Goal: Participate in discussion

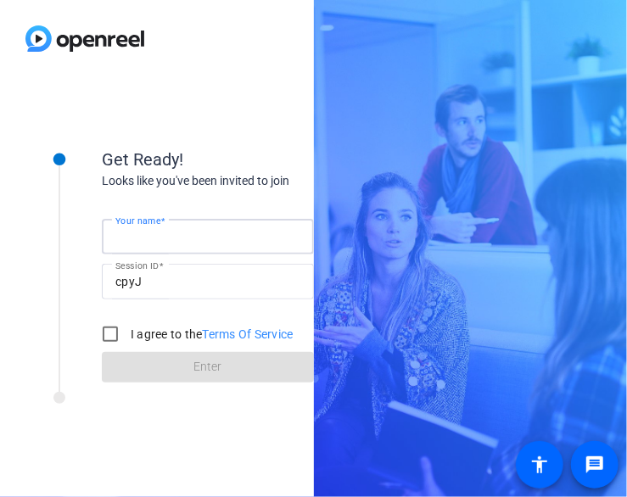
click at [246, 237] on input "Your name" at bounding box center [207, 237] width 185 height 20
type input "[PERSON_NAME]"
click at [106, 333] on input "I agree to the Terms Of Service" at bounding box center [110, 334] width 34 height 34
checkbox input "true"
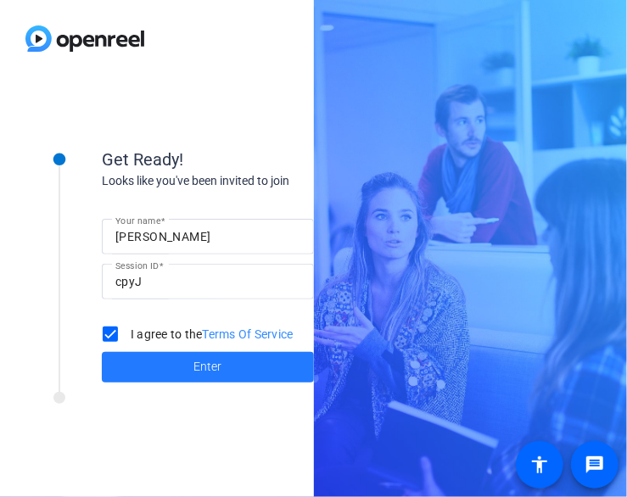
click at [143, 369] on span at bounding box center [208, 367] width 212 height 41
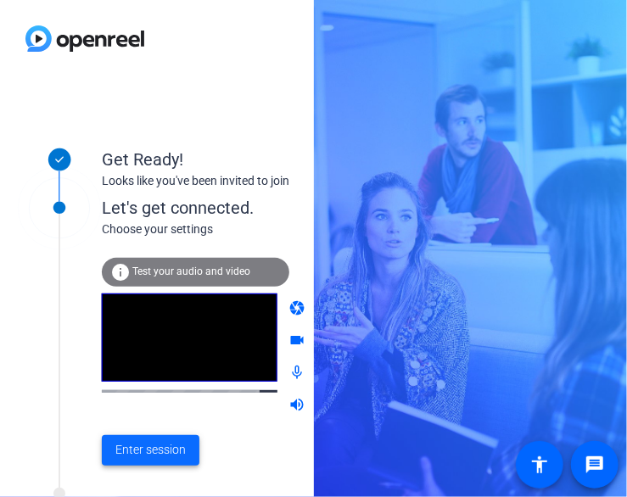
click at [160, 457] on span "Enter session" at bounding box center [150, 450] width 70 height 18
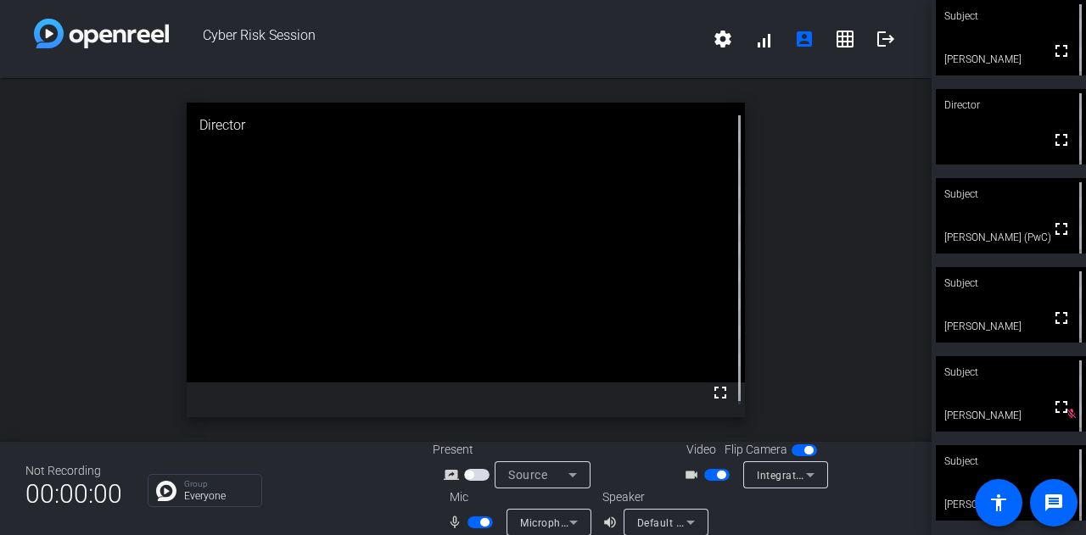
click at [563, 473] on icon at bounding box center [573, 475] width 20 height 20
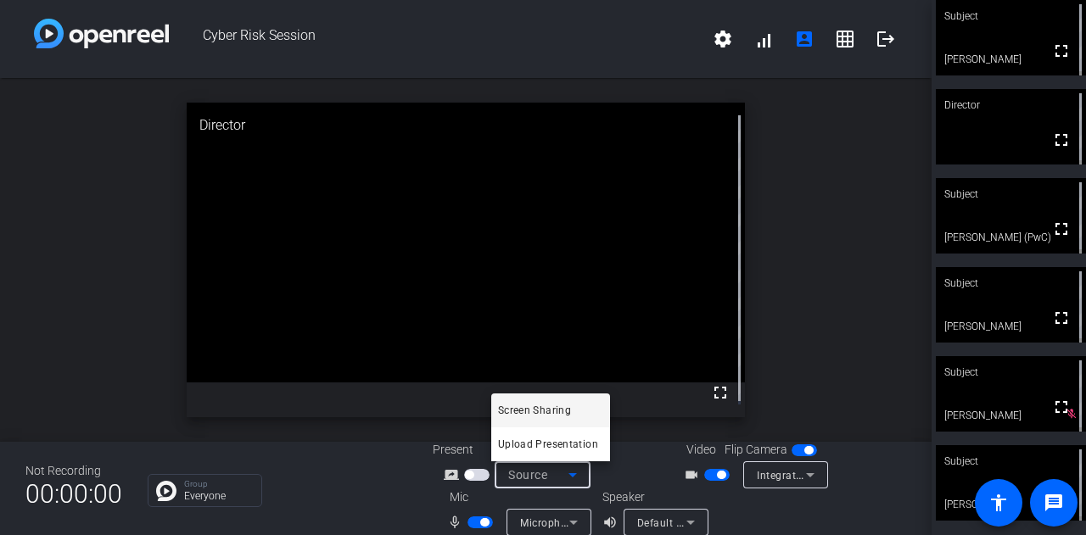
click at [622, 471] on div at bounding box center [543, 267] width 1086 height 535
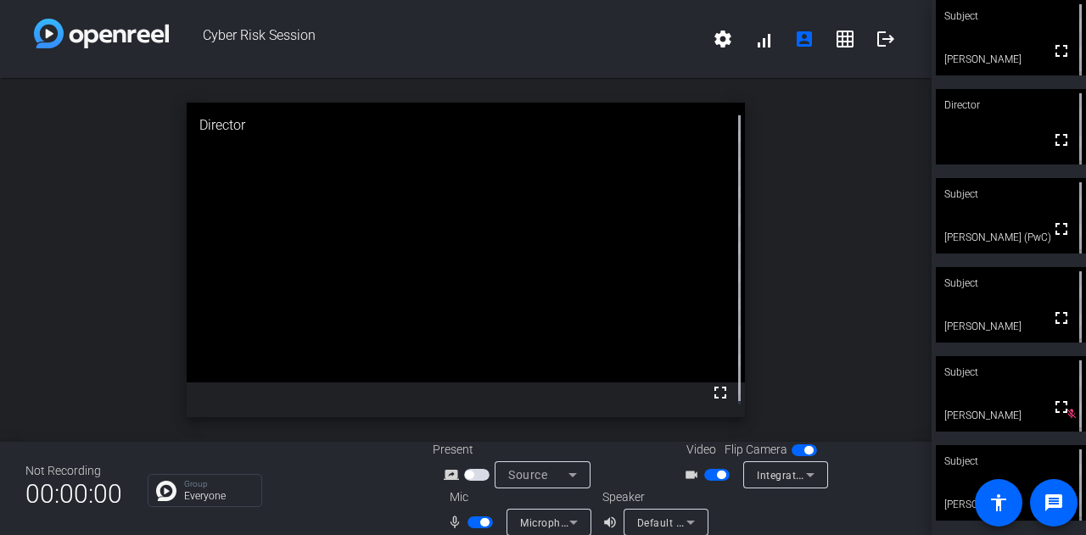
click at [797, 120] on div "open_in_new Director fullscreen" at bounding box center [466, 260] width 932 height 364
click at [800, 219] on div "open_in_new Director fullscreen" at bounding box center [466, 260] width 932 height 364
click at [138, 269] on div "open_in_new Subject fullscreen [PERSON_NAME]" at bounding box center [466, 260] width 932 height 364
click at [798, 36] on mat-icon "account_box" at bounding box center [804, 39] width 20 height 20
click at [799, 40] on mat-icon "account_box" at bounding box center [804, 39] width 20 height 20
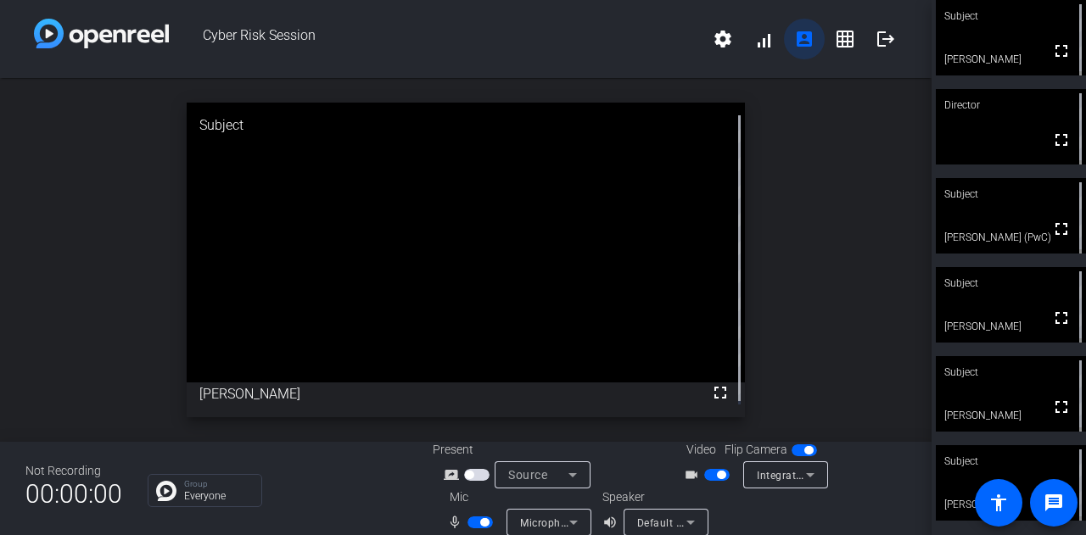
click at [799, 45] on mat-icon "account_box" at bounding box center [804, 39] width 20 height 20
click at [908, 322] on div "open_in_new Subject fullscreen [PERSON_NAME] (PwC)" at bounding box center [466, 260] width 932 height 364
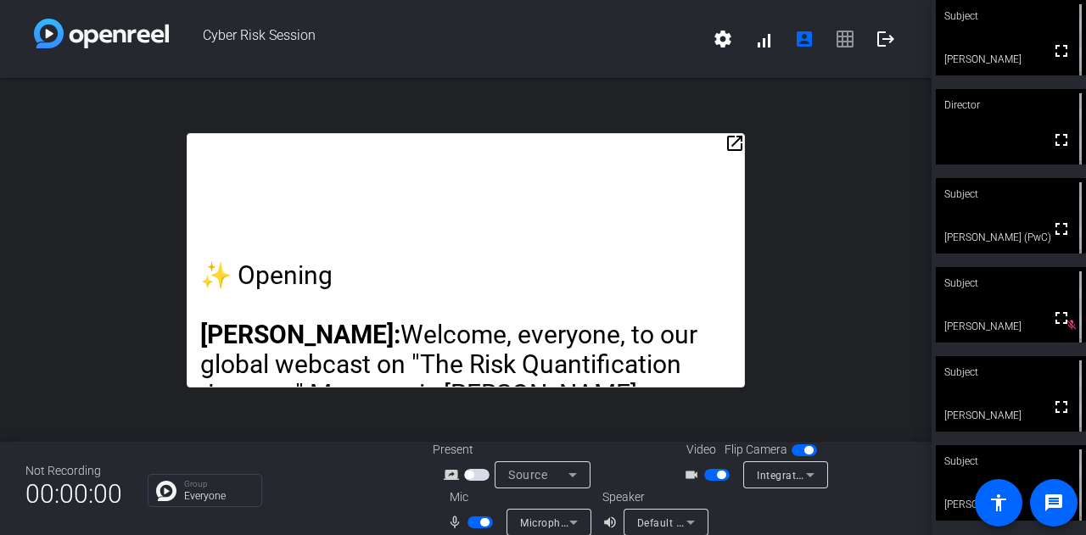
click at [726, 143] on mat-icon "open_in_new" at bounding box center [735, 143] width 20 height 20
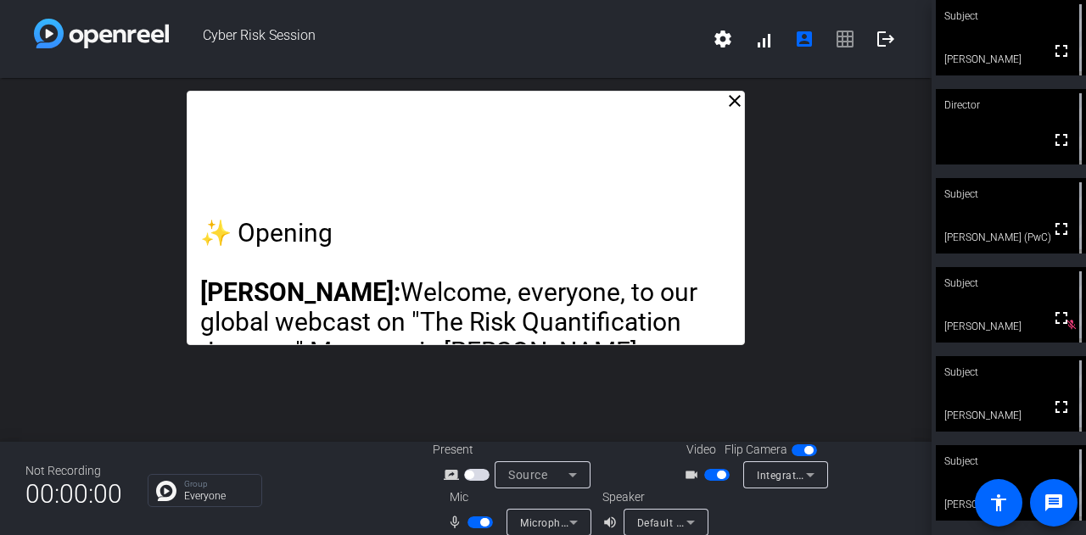
click at [795, 250] on div "close ✨ Opening [PERSON_NAME]: Welcome, everyone, to our global webcast on "The…" at bounding box center [466, 260] width 932 height 364
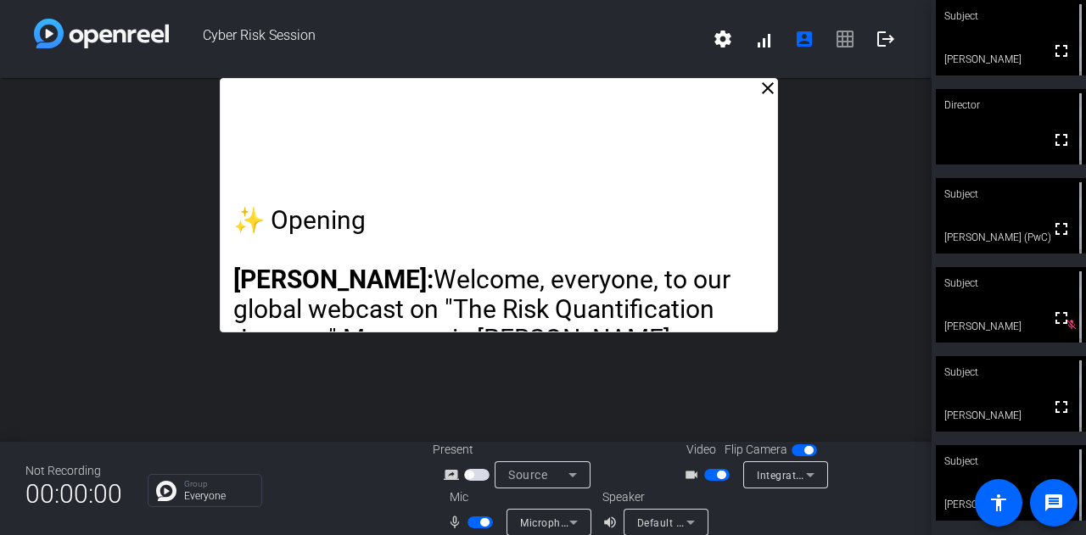
drag, startPoint x: 683, startPoint y: 257, endPoint x: 716, endPoint y: 230, distance: 42.8
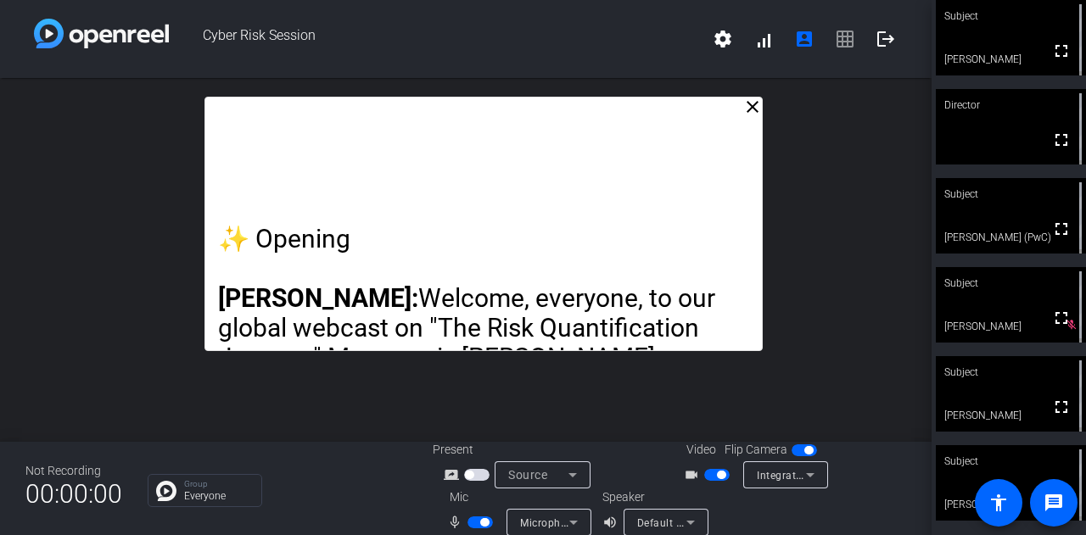
drag, startPoint x: 692, startPoint y: 246, endPoint x: 680, endPoint y: 254, distance: 14.8
click at [680, 254] on p at bounding box center [484, 269] width 532 height 30
click at [791, 249] on div "close ✨ Opening [PERSON_NAME]: Welcome, everyone, to our global webcast on "The…" at bounding box center [466, 260] width 932 height 364
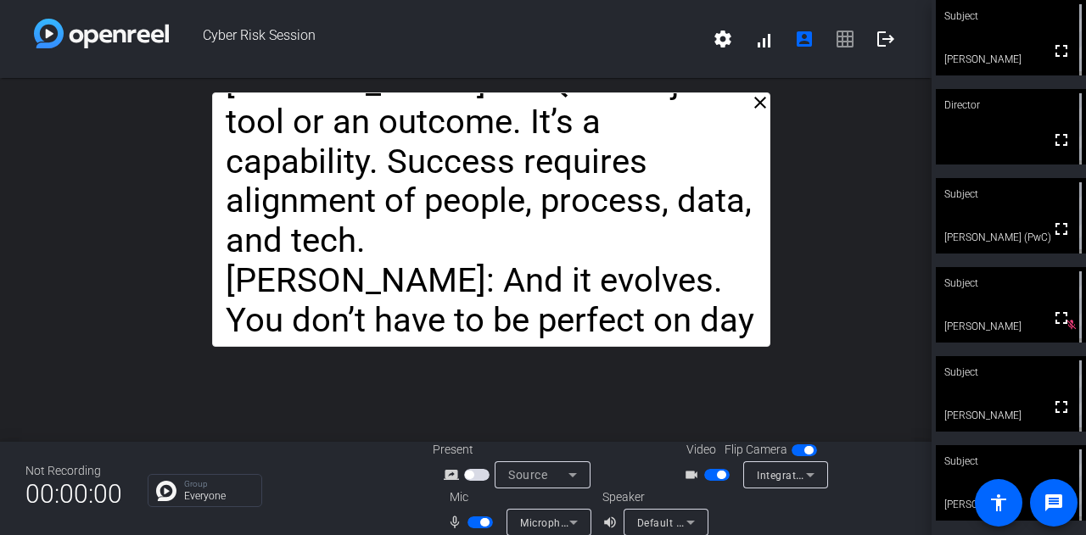
drag, startPoint x: 712, startPoint y: 219, endPoint x: 721, endPoint y: 209, distance: 13.8
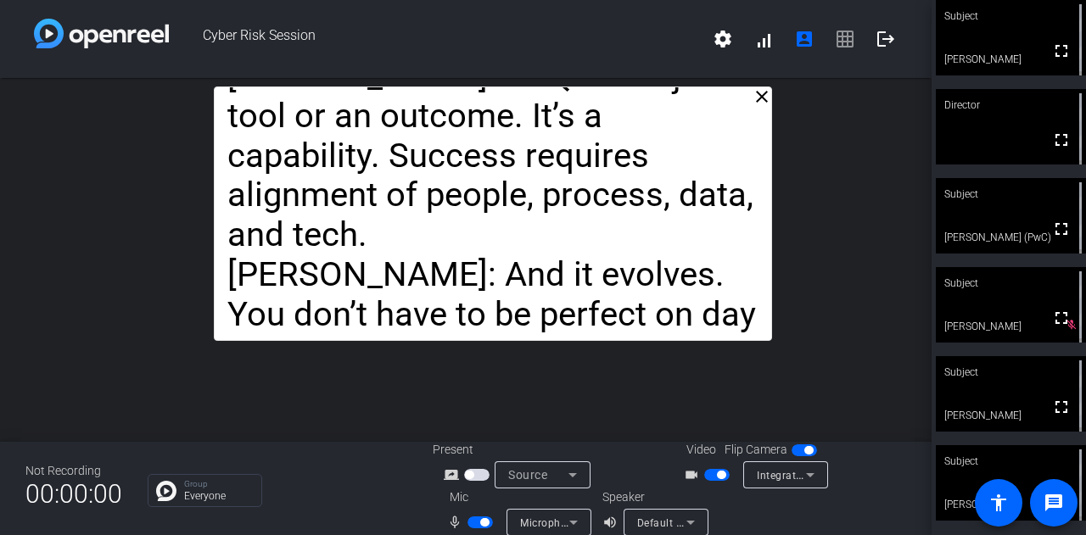
drag, startPoint x: 675, startPoint y: 218, endPoint x: 647, endPoint y: 224, distance: 28.6
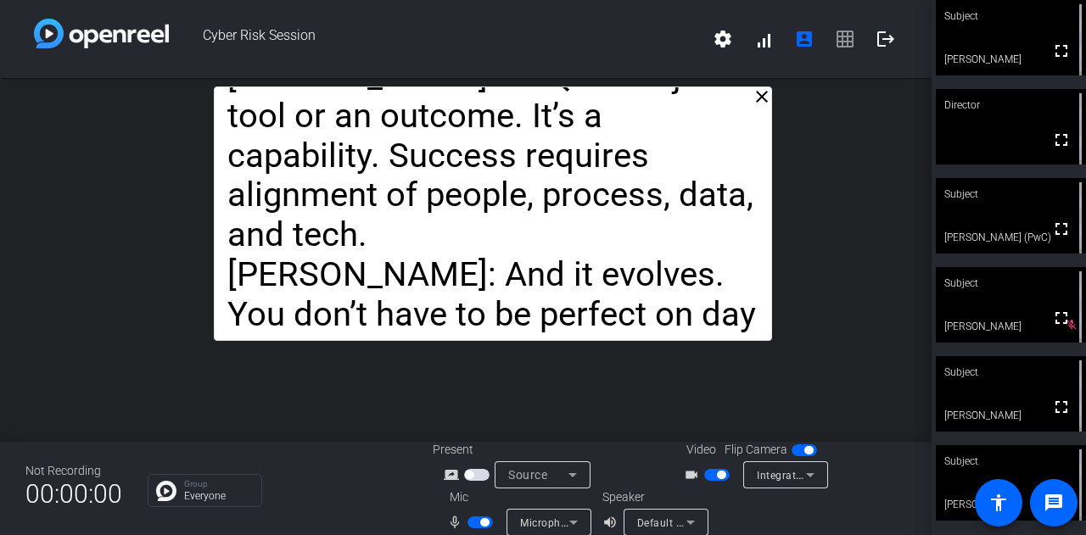
drag, startPoint x: 686, startPoint y: 237, endPoint x: 684, endPoint y: 228, distance: 8.9
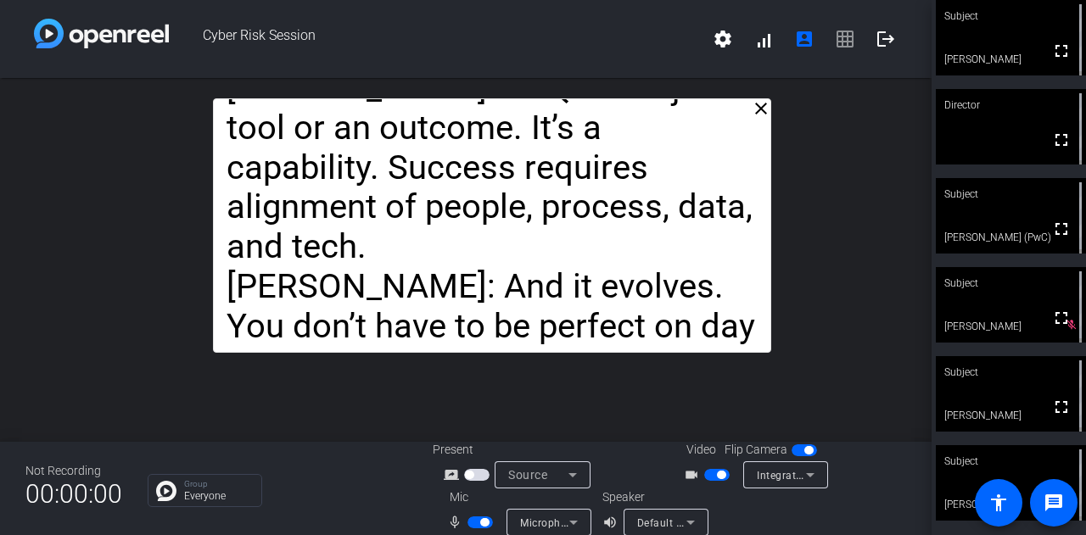
drag, startPoint x: 714, startPoint y: 222, endPoint x: 715, endPoint y: 241, distance: 18.7
click at [799, 312] on div "close ✨ Opening [PERSON_NAME]: Welcome, everyone, to our global webcast on "The…" at bounding box center [466, 260] width 932 height 364
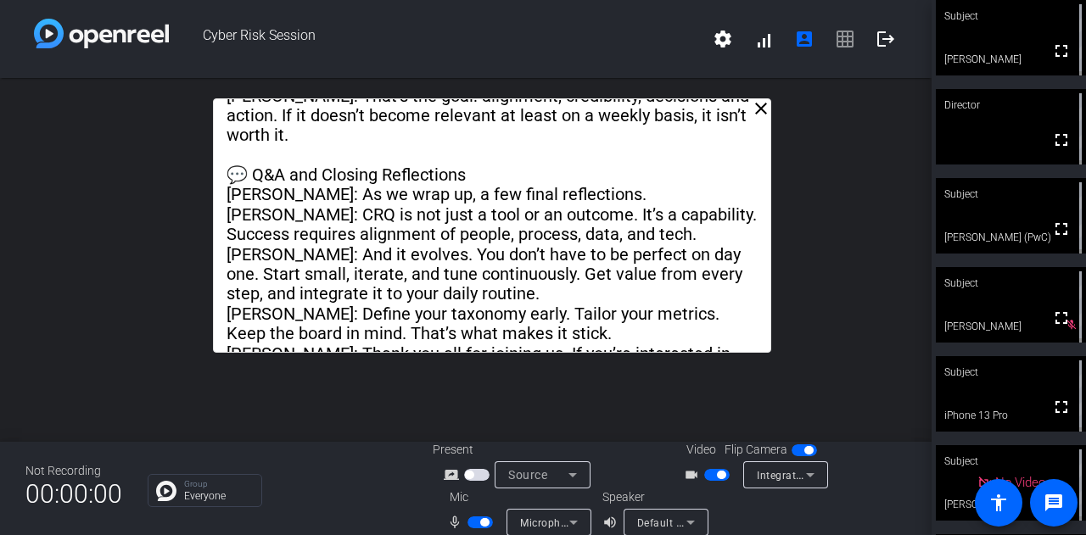
click at [800, 351] on div "close ✨ Opening [PERSON_NAME]: Welcome, everyone, to our global webcast on "The…" at bounding box center [466, 260] width 932 height 364
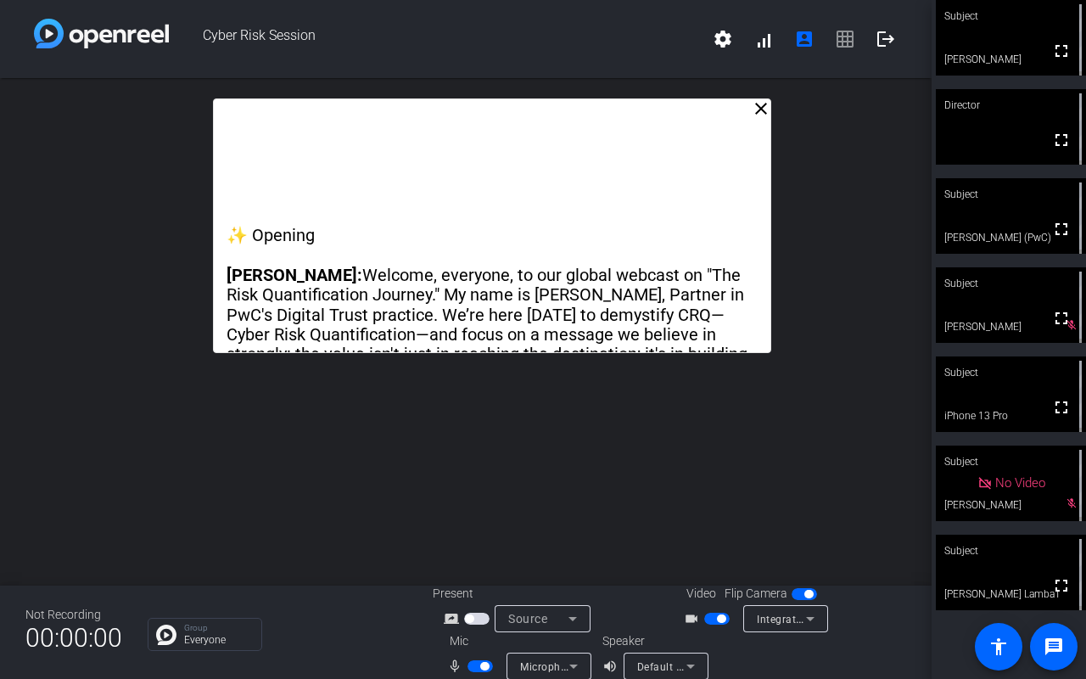
drag, startPoint x: 690, startPoint y: 249, endPoint x: 661, endPoint y: 244, distance: 29.3
click at [661, 244] on p "✨ Opening" at bounding box center [493, 236] width 532 height 20
drag, startPoint x: 635, startPoint y: 216, endPoint x: 597, endPoint y: 466, distance: 252.2
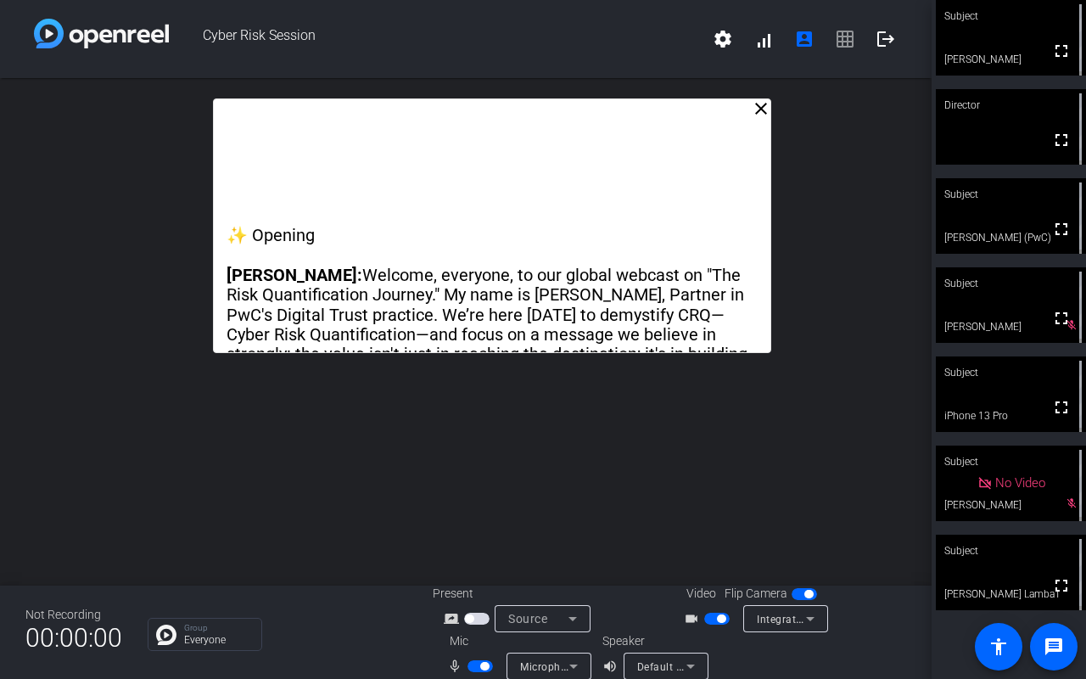
click at [597, 466] on div "close ✨ Opening [PERSON_NAME]: Welcome, everyone, to our global webcast on "The…" at bounding box center [466, 331] width 932 height 507
click at [569, 535] on icon at bounding box center [573, 619] width 8 height 4
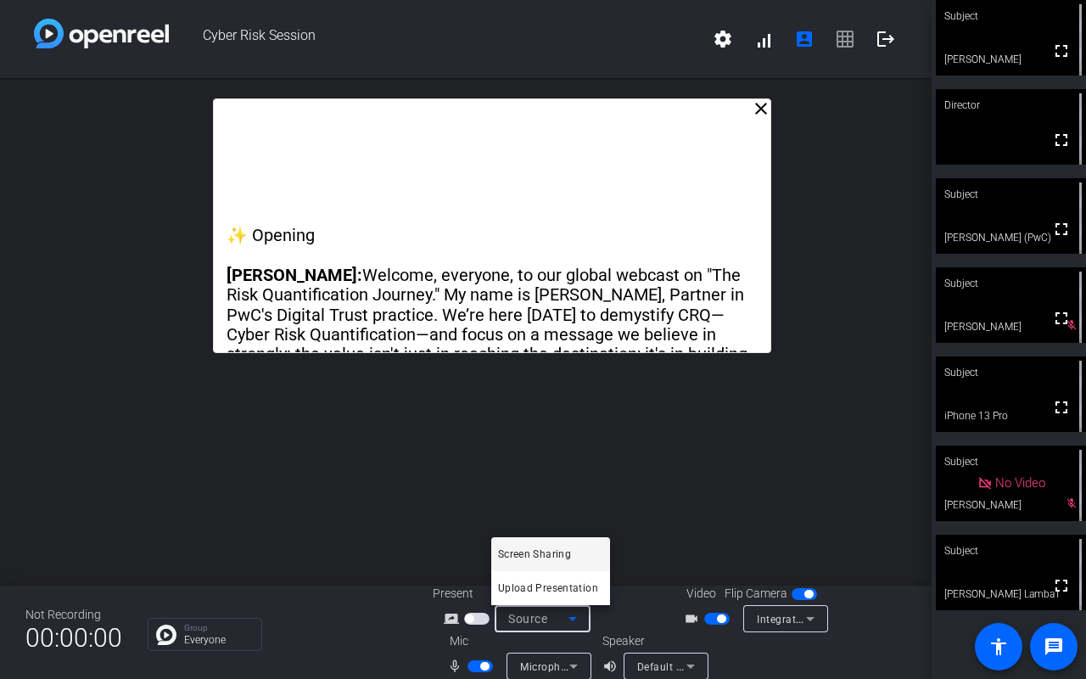
click at [665, 535] on div at bounding box center [543, 339] width 1086 height 679
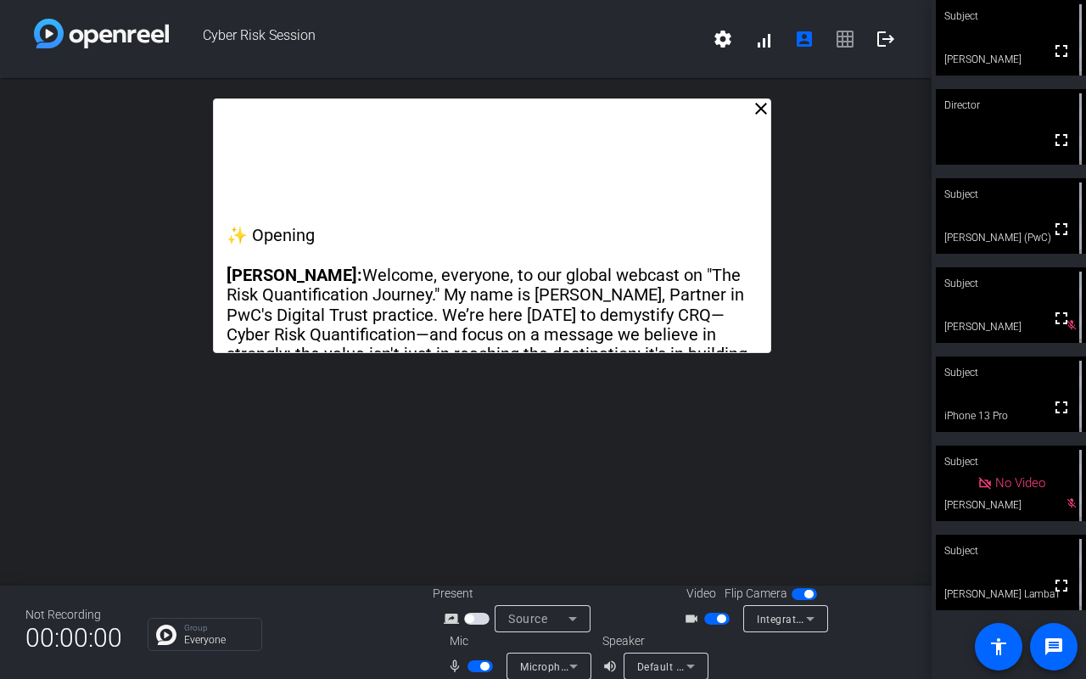
click at [476, 535] on span "button" at bounding box center [476, 619] width 25 height 12
click at [806, 535] on icon at bounding box center [810, 618] width 20 height 20
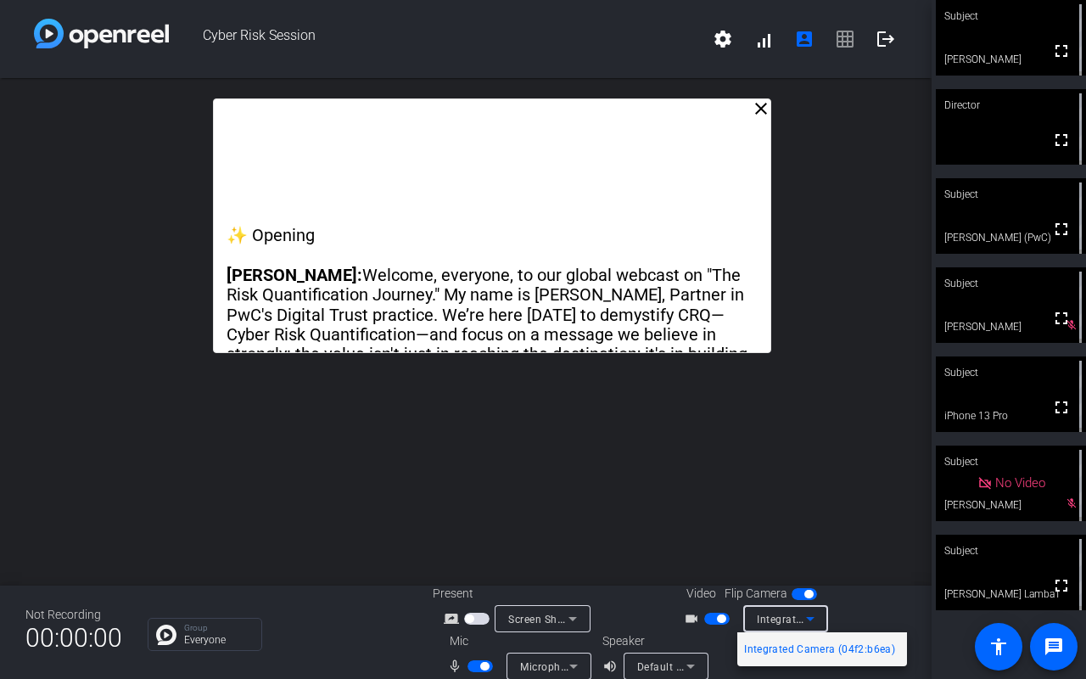
click at [664, 532] on div at bounding box center [543, 339] width 1086 height 679
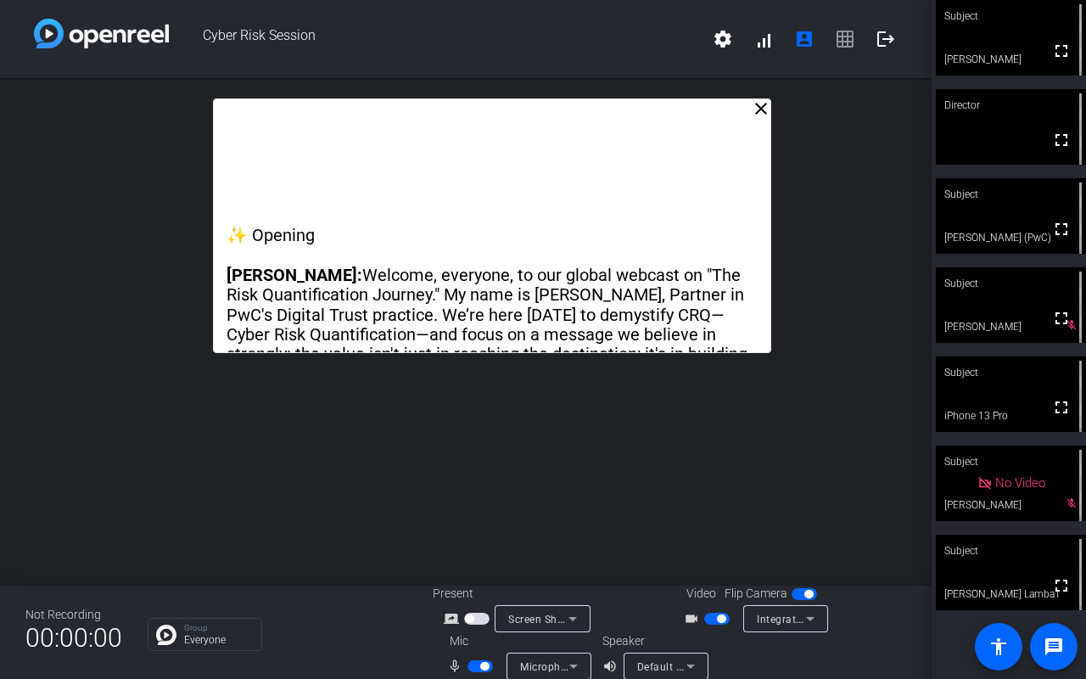
click at [681, 535] on icon at bounding box center [691, 666] width 20 height 20
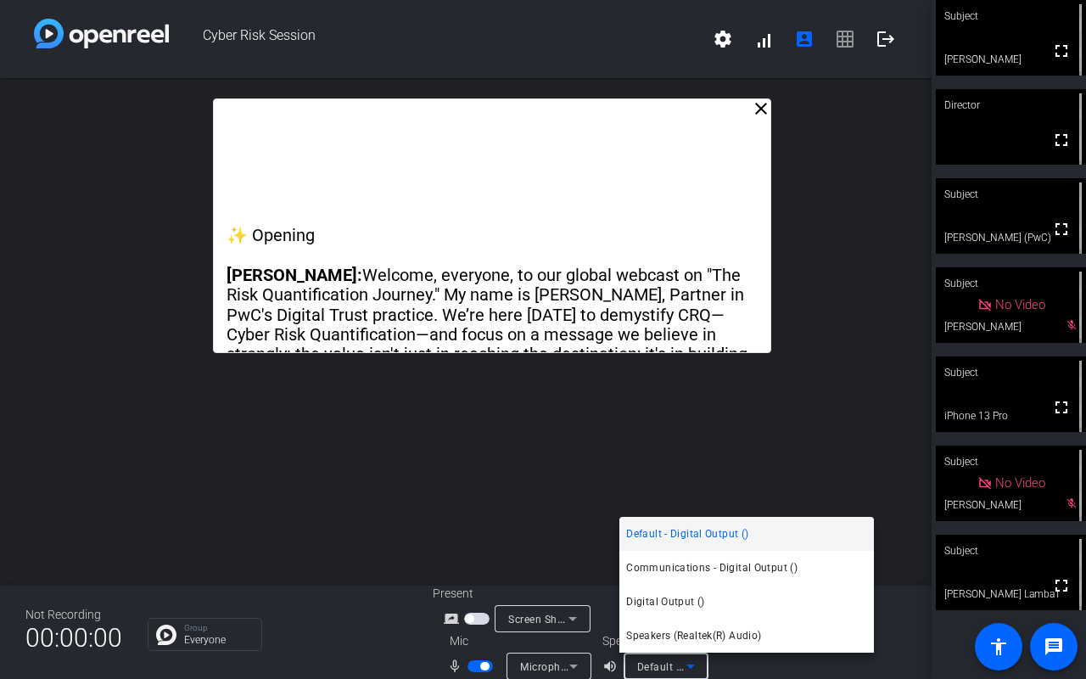
click at [538, 509] on div at bounding box center [543, 339] width 1086 height 679
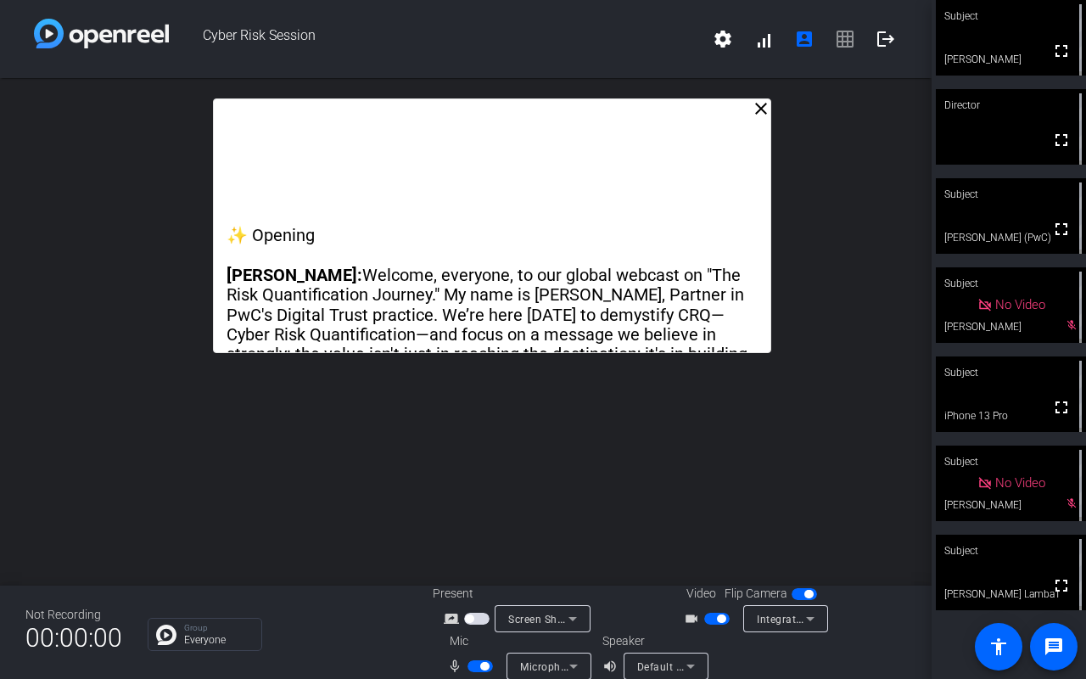
click at [567, 535] on icon at bounding box center [573, 666] width 20 height 20
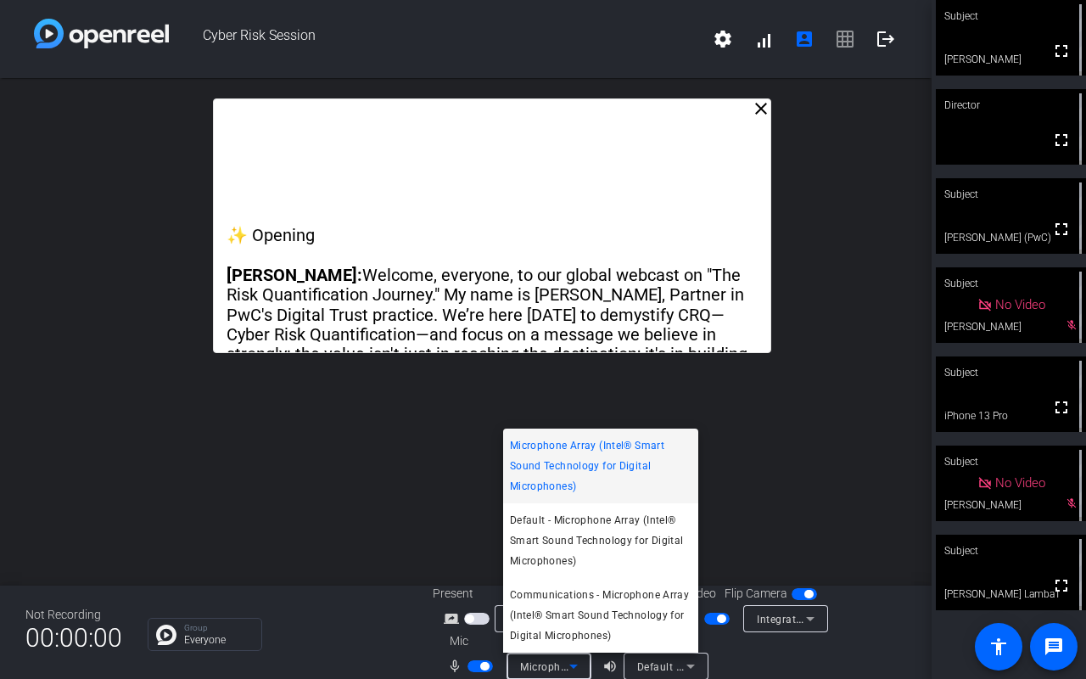
click at [407, 521] on div at bounding box center [543, 339] width 1086 height 679
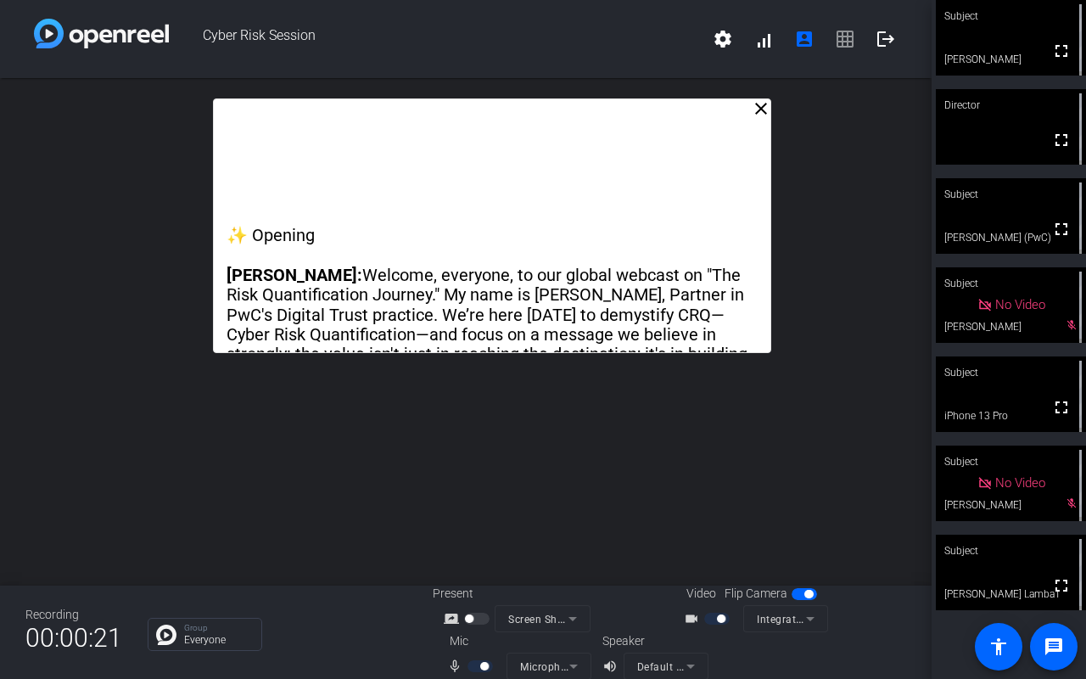
drag, startPoint x: 316, startPoint y: 346, endPoint x: 207, endPoint y: 402, distance: 122.2
click at [207, 402] on div "close ✨ Opening [PERSON_NAME]: Welcome, everyone, to our global webcast on "The…" at bounding box center [466, 331] width 932 height 507
click at [750, 50] on span at bounding box center [763, 39] width 41 height 41
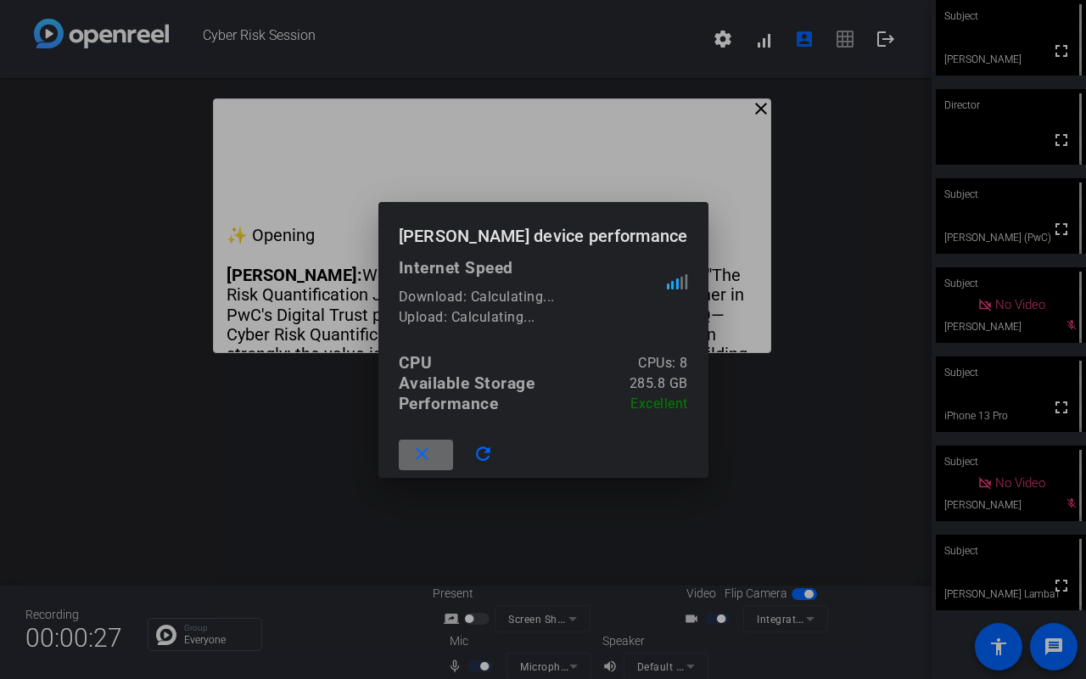
click at [444, 468] on span at bounding box center [426, 454] width 54 height 41
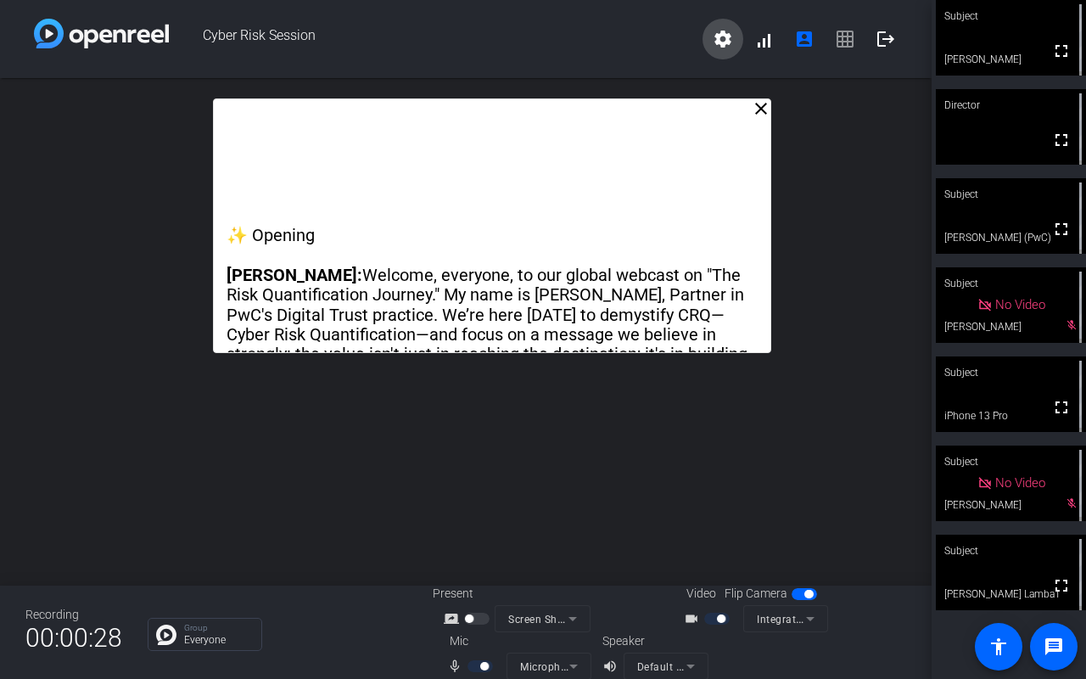
click at [713, 39] on mat-icon "settings" at bounding box center [723, 39] width 20 height 20
click at [826, 153] on div at bounding box center [543, 339] width 1086 height 679
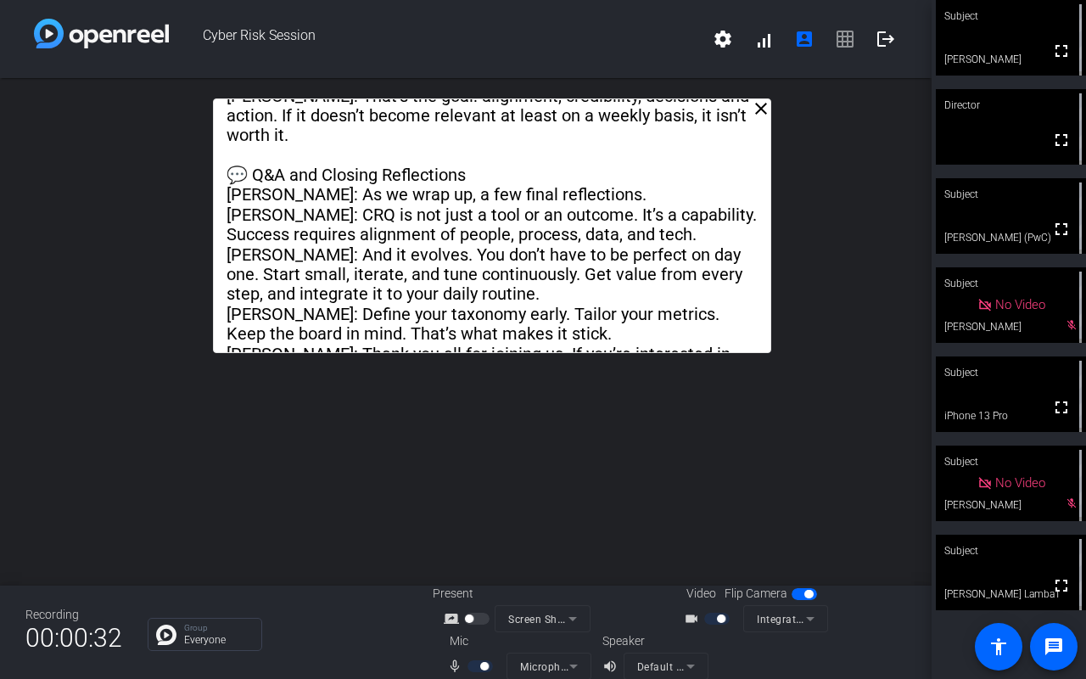
click at [845, 179] on div "close ✨ Opening [PERSON_NAME]: Welcome, everyone, to our global webcast on "The…" at bounding box center [466, 331] width 932 height 507
drag, startPoint x: 626, startPoint y: 263, endPoint x: 631, endPoint y: 295, distance: 32.6
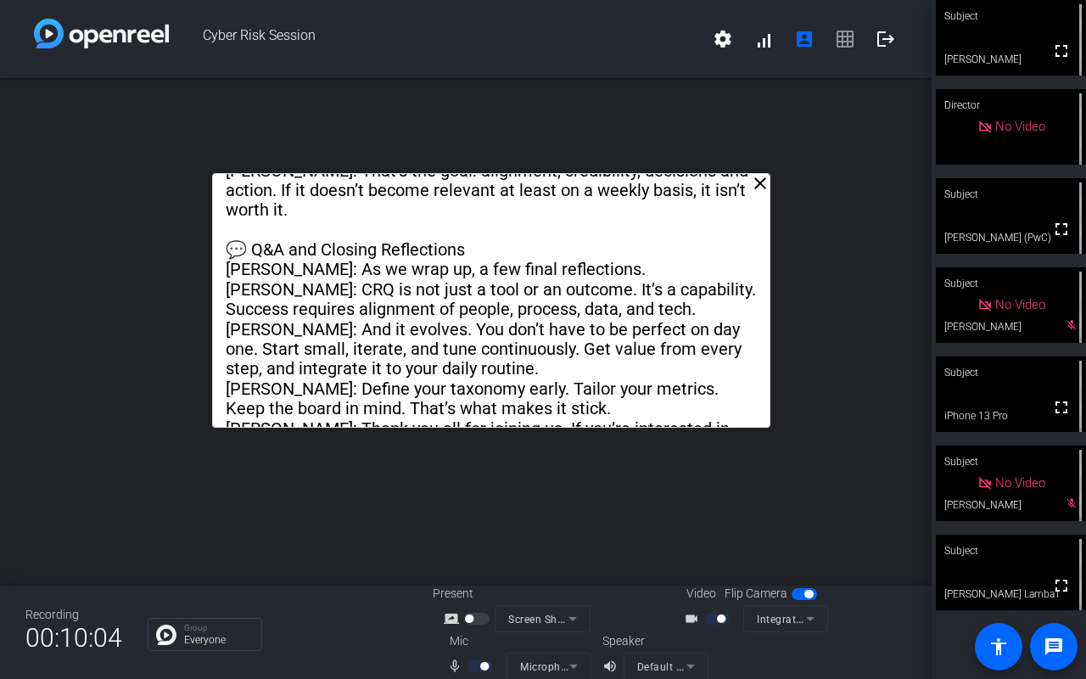
drag, startPoint x: 625, startPoint y: 321, endPoint x: 619, endPoint y: 350, distance: 29.3
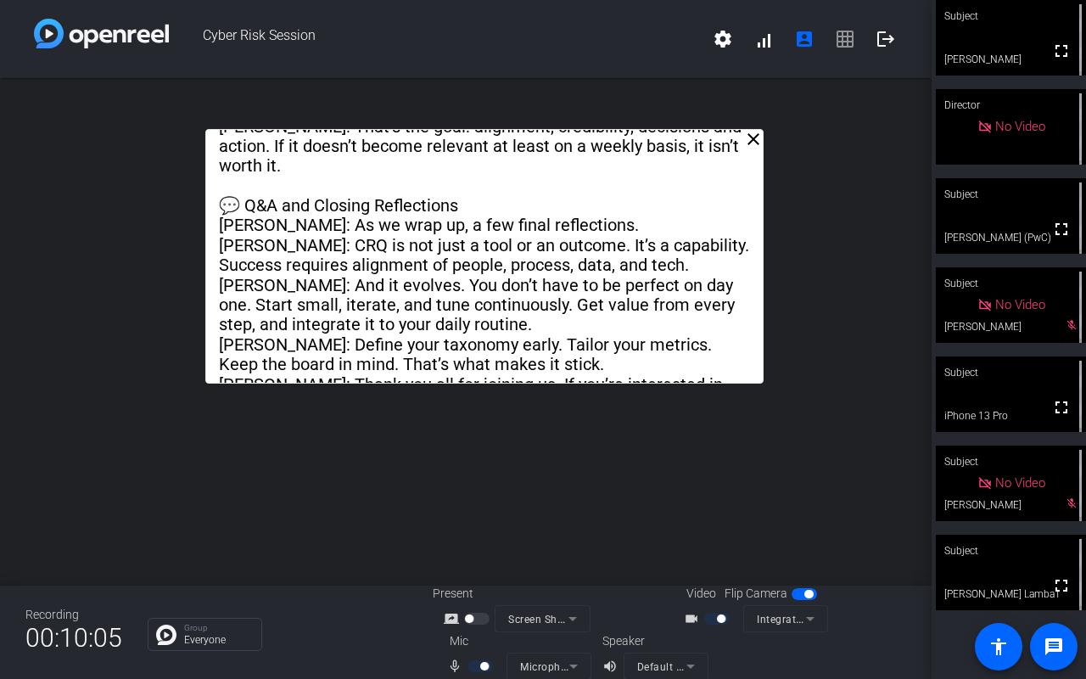
drag, startPoint x: 616, startPoint y: 311, endPoint x: 613, endPoint y: 268, distance: 43.4
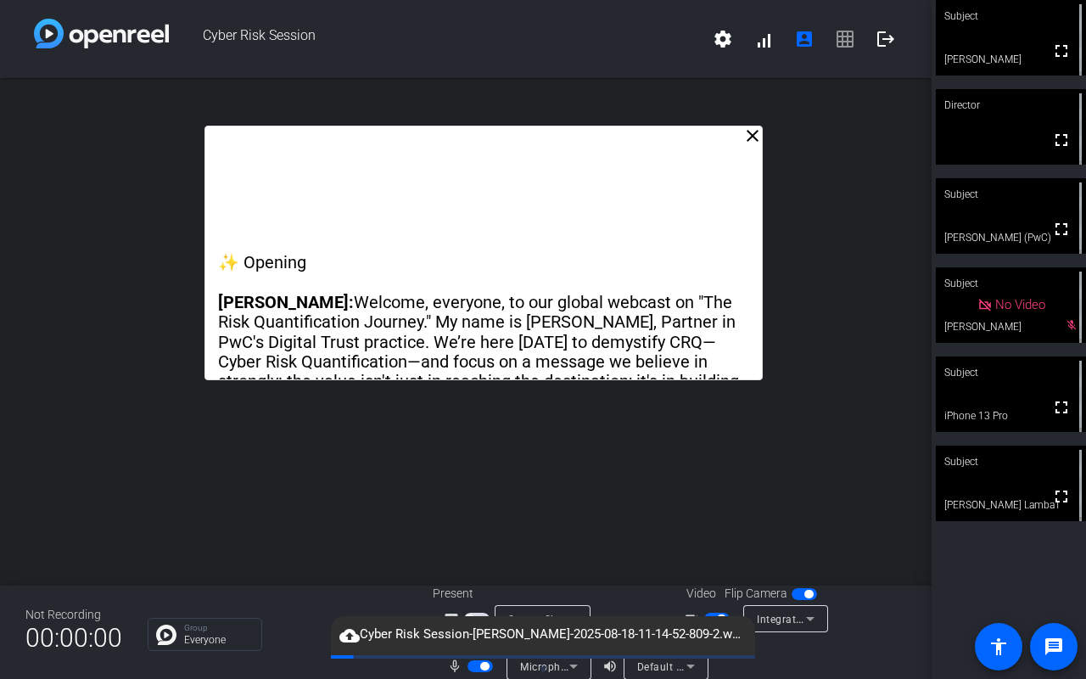
click at [686, 535] on span "cloud_upload Cyber Risk Session-[PERSON_NAME]-2025-08-18-11-14-52-809-2.webm" at bounding box center [543, 635] width 424 height 20
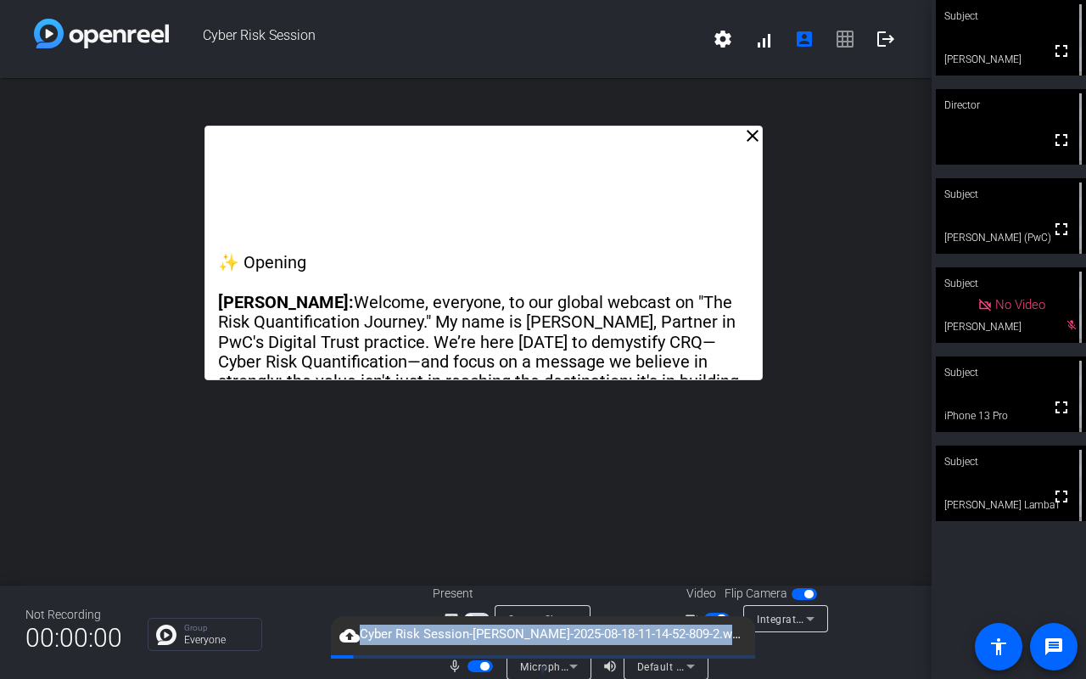
click at [686, 535] on span "cloud_upload Cyber Risk Session-[PERSON_NAME]-2025-08-18-11-14-52-809-2.webm" at bounding box center [543, 635] width 424 height 20
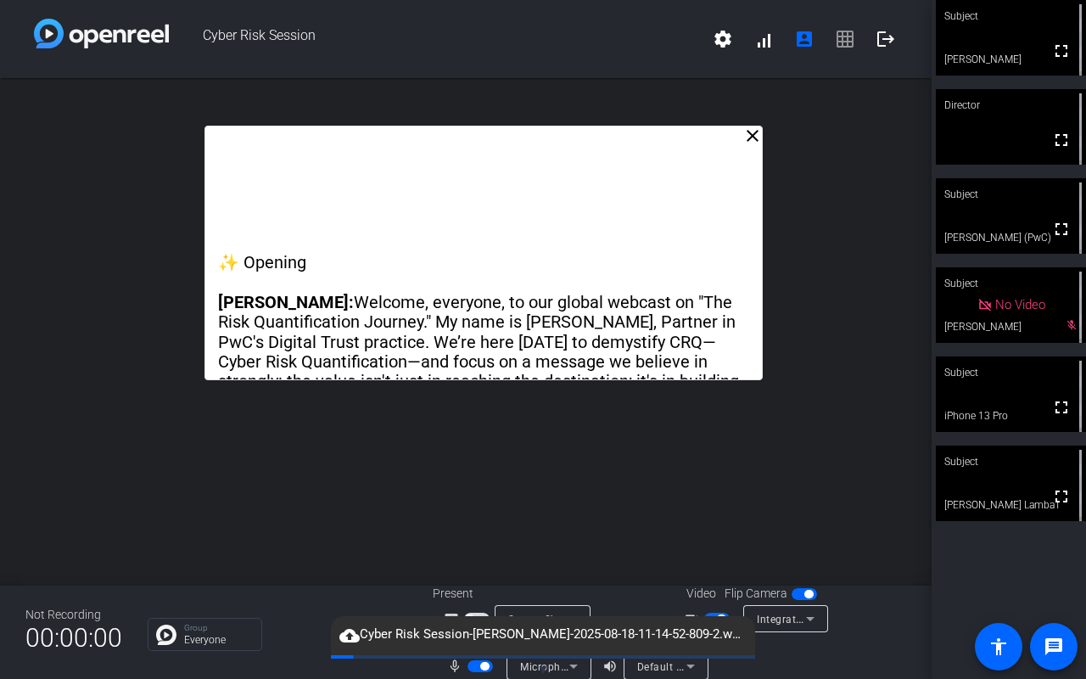
click at [801, 535] on div at bounding box center [830, 656] width 152 height 48
click at [849, 202] on div "close ✨ Opening [PERSON_NAME]: Welcome, everyone, to our global webcast on "The…" at bounding box center [466, 331] width 932 height 507
